Goal: Transaction & Acquisition: Book appointment/travel/reservation

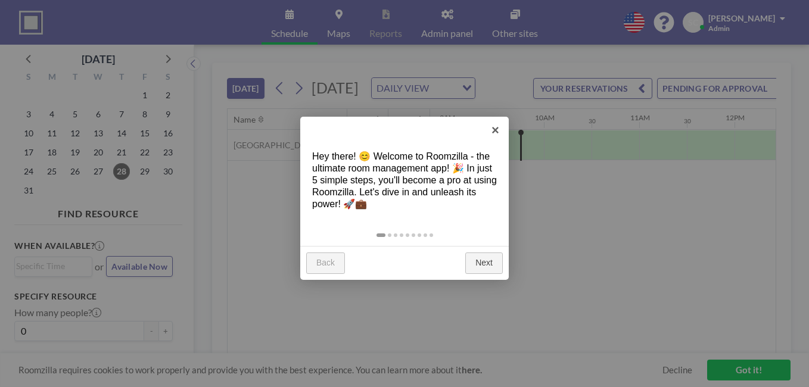
scroll to position [0, 858]
click at [496, 129] on link "×" at bounding box center [495, 130] width 27 height 27
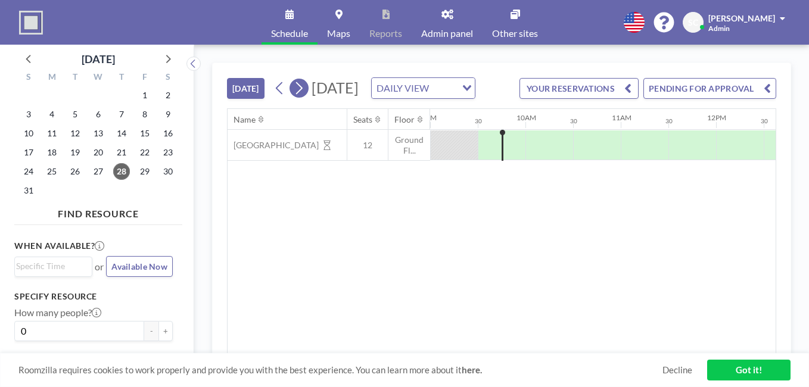
click at [304, 97] on icon at bounding box center [298, 88] width 11 height 18
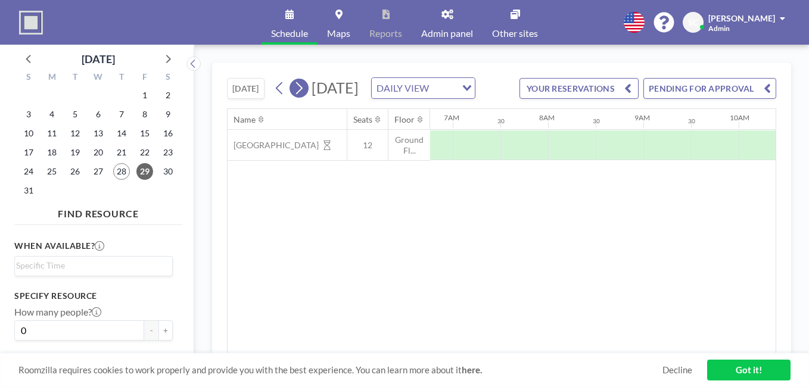
scroll to position [0, 763]
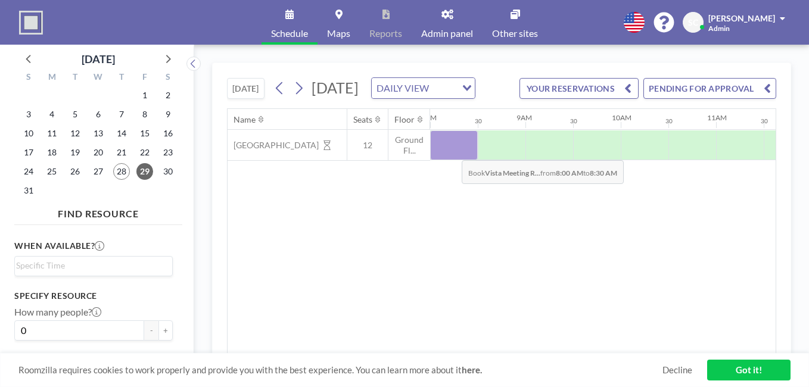
click at [452, 160] on div at bounding box center [454, 145] width 48 height 30
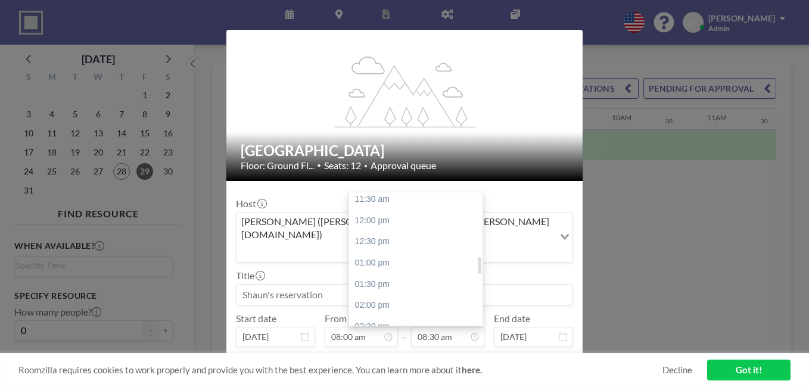
scroll to position [496, 0]
drag, startPoint x: 477, startPoint y: 223, endPoint x: 474, endPoint y: 242, distance: 18.7
click at [478, 257] on div at bounding box center [480, 265] width 4 height 17
click at [429, 248] on div "01:00 pm" at bounding box center [418, 258] width 139 height 21
type input "01:00 pm"
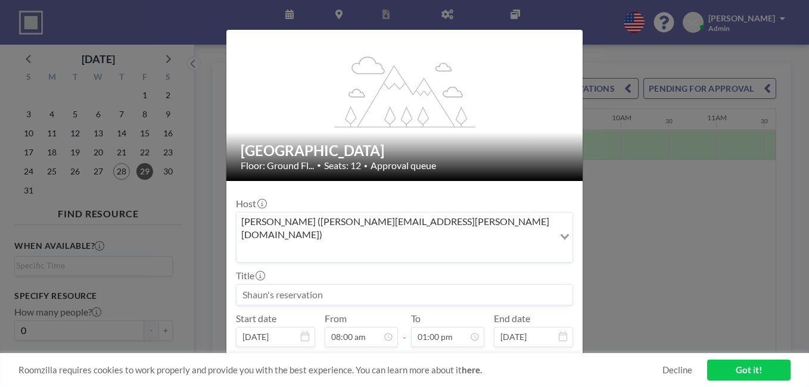
scroll to position [551, 0]
click at [341, 285] on input at bounding box center [405, 295] width 336 height 20
type input "ICT"
click at [543, 357] on button "BOOK NOW" at bounding box center [543, 367] width 60 height 21
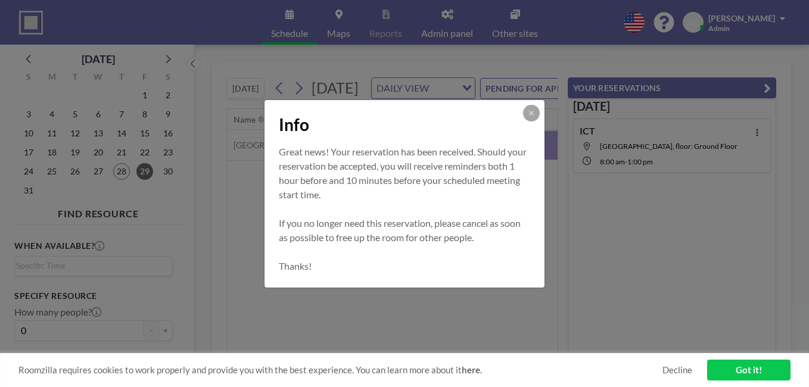
click at [752, 372] on link "Got it!" at bounding box center [748, 370] width 83 height 21
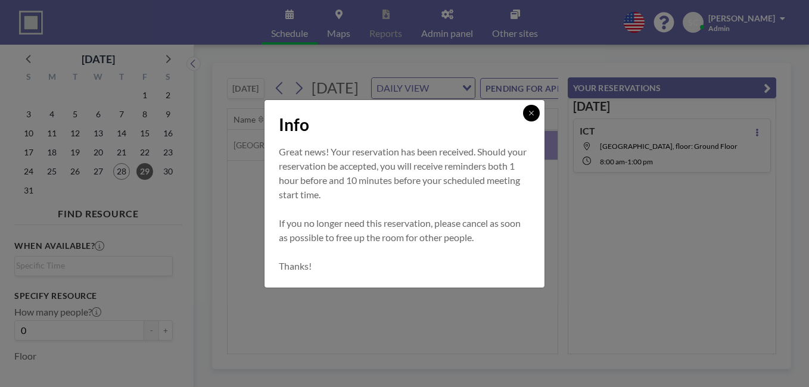
click at [524, 111] on button at bounding box center [531, 113] width 17 height 17
